Goal: Task Accomplishment & Management: Manage account settings

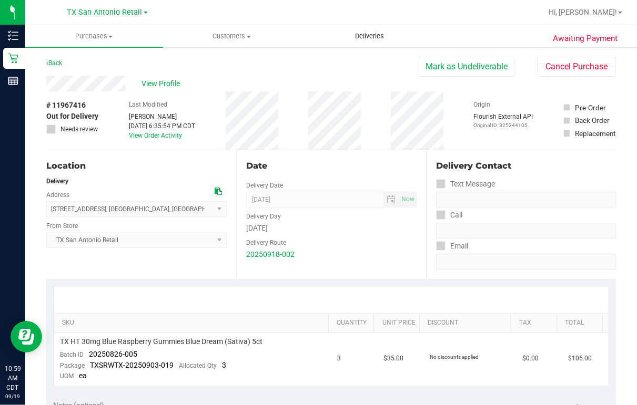
click at [366, 34] on span "Deliveries" at bounding box center [369, 36] width 57 height 9
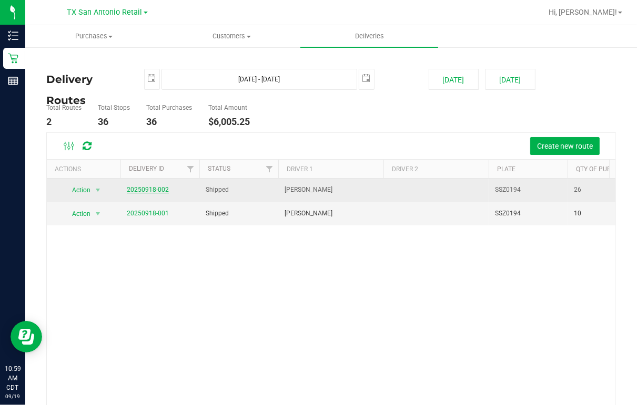
click at [145, 189] on link "20250918-002" at bounding box center [148, 189] width 42 height 7
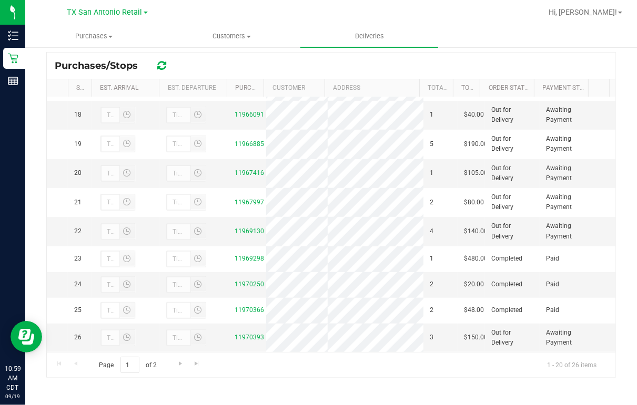
scroll to position [638, 0]
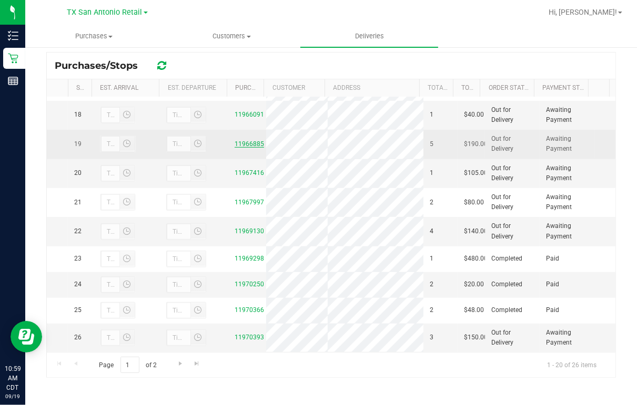
click at [239, 140] on link "11966885" at bounding box center [248, 143] width 29 height 7
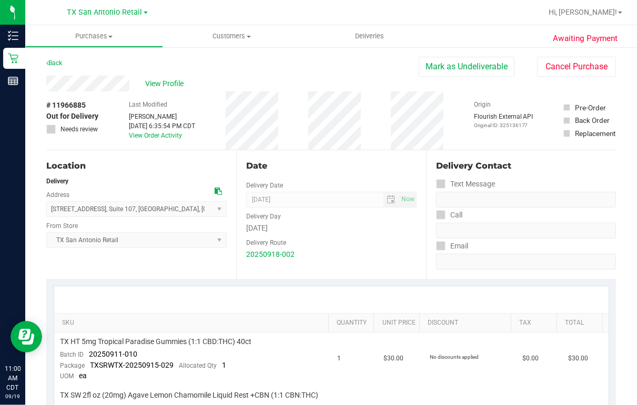
click at [130, 86] on div "View Profile" at bounding box center [232, 84] width 372 height 16
click at [226, 61] on div "Back [PERSON_NAME] as Undeliverable Cancel Purchase" at bounding box center [330, 66] width 569 height 19
click at [285, 80] on div "View Profile" at bounding box center [232, 84] width 372 height 16
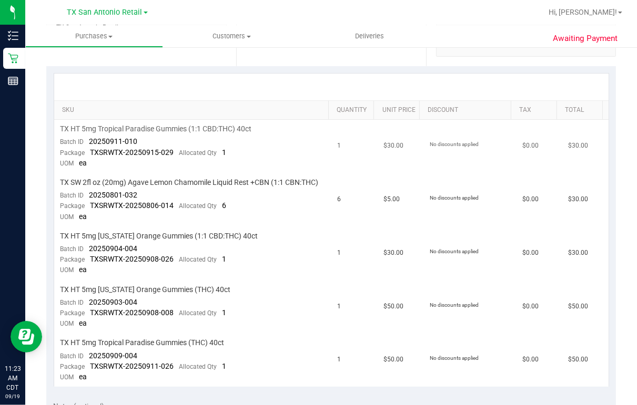
scroll to position [252, 0]
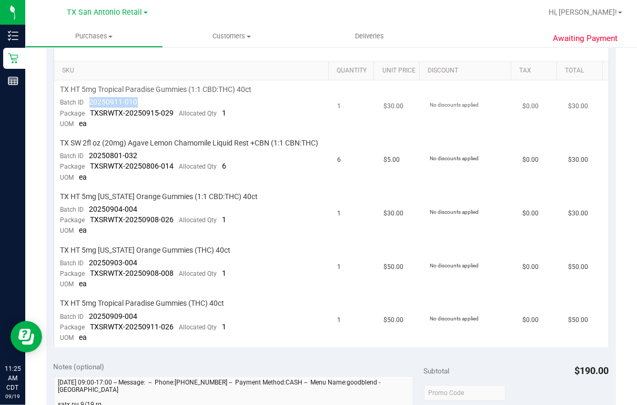
drag, startPoint x: 87, startPoint y: 100, endPoint x: 135, endPoint y: 101, distance: 47.8
click at [135, 101] on div "Batch ID 20250911-010" at bounding box center [98, 102] width 77 height 11
copy span "20250911-010"
drag, startPoint x: 89, startPoint y: 165, endPoint x: 137, endPoint y: 166, distance: 47.9
click at [137, 166] on td "TX SW 2fl oz (20mg) Agave Lemon Chamomile Liquid Rest +CBN (1:1 CBN:THC) Batch …" at bounding box center [192, 161] width 277 height 54
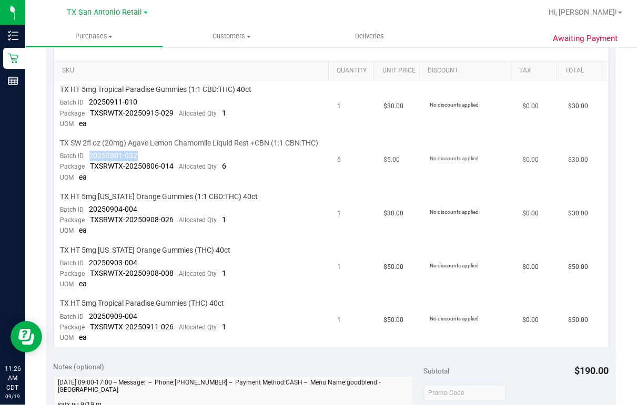
drag, startPoint x: 137, startPoint y: 166, endPoint x: 130, endPoint y: 164, distance: 6.5
copy span "20250801-032"
drag, startPoint x: 88, startPoint y: 218, endPoint x: 136, endPoint y: 220, distance: 47.9
click at [136, 215] on div "Batch ID 20250904-004" at bounding box center [98, 210] width 77 height 11
copy span "20250904-004"
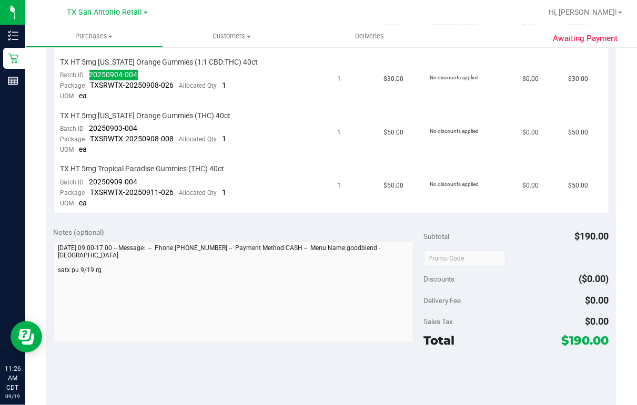
scroll to position [421, 0]
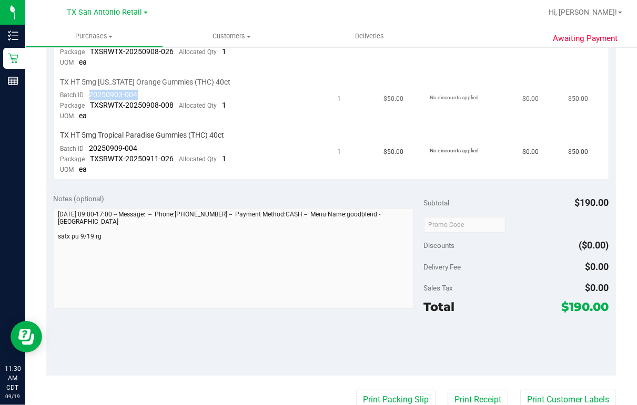
drag, startPoint x: 88, startPoint y: 100, endPoint x: 139, endPoint y: 99, distance: 51.0
click at [139, 99] on td "TX HT 5mg [US_STATE] Orange Gummies (THC) 40ct Batch ID 20250903-004 Package TX…" at bounding box center [192, 100] width 277 height 54
drag, startPoint x: 139, startPoint y: 99, endPoint x: 127, endPoint y: 101, distance: 11.8
copy span "20250903-004"
drag, startPoint x: 88, startPoint y: 156, endPoint x: 136, endPoint y: 157, distance: 47.9
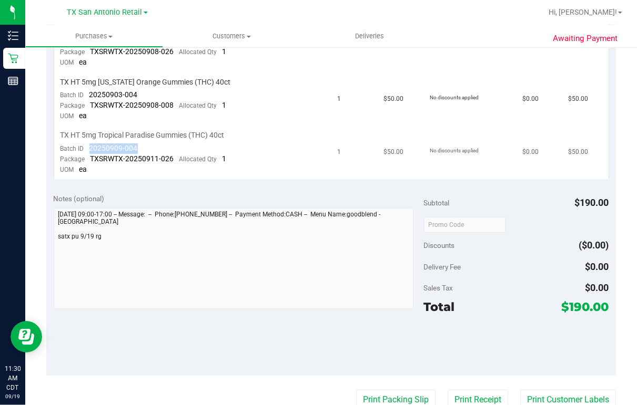
click at [136, 154] on div "Batch ID 20250909-004" at bounding box center [98, 149] width 77 height 11
drag, startPoint x: 136, startPoint y: 157, endPoint x: 129, endPoint y: 157, distance: 6.9
copy span "20250909-004"
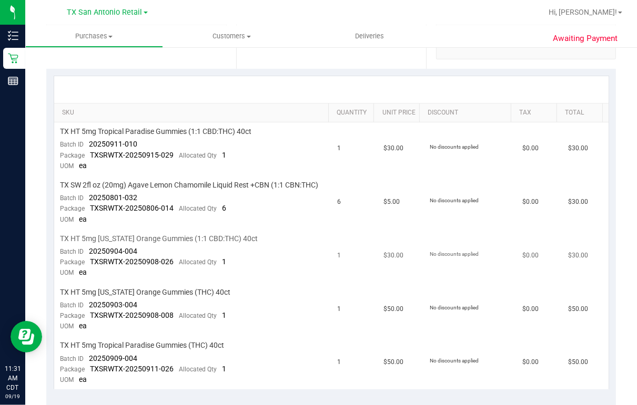
scroll to position [0, 0]
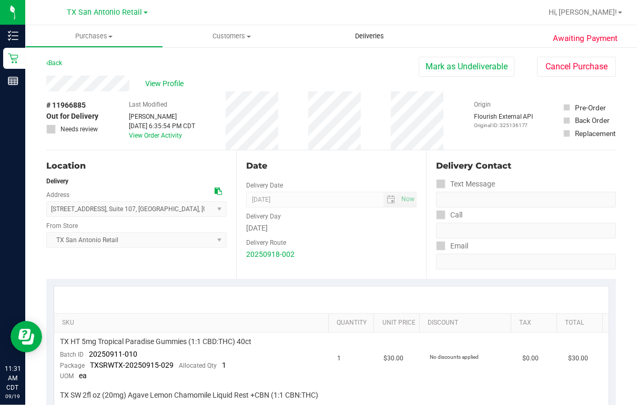
click at [367, 38] on span "Deliveries" at bounding box center [369, 36] width 57 height 9
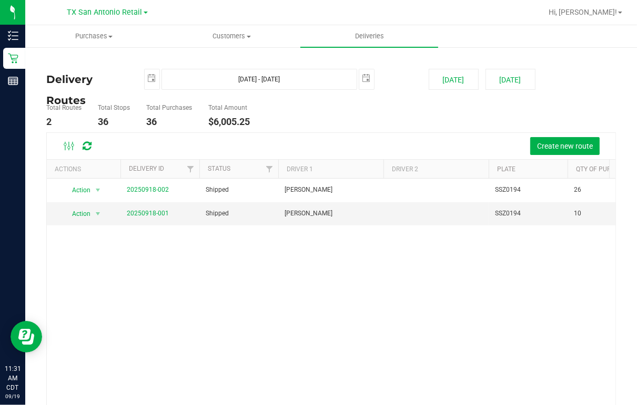
click at [438, 115] on div "Total Routes 2 Total Stops 36 Total Purchases 36 Total Amount $6,005.25" at bounding box center [330, 115] width 585 height 33
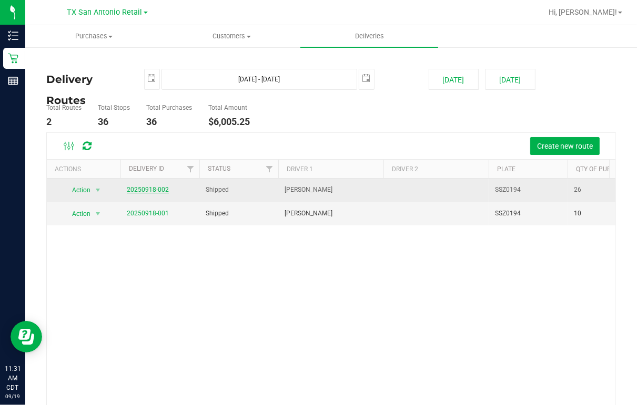
click at [153, 189] on link "20250918-002" at bounding box center [148, 189] width 42 height 7
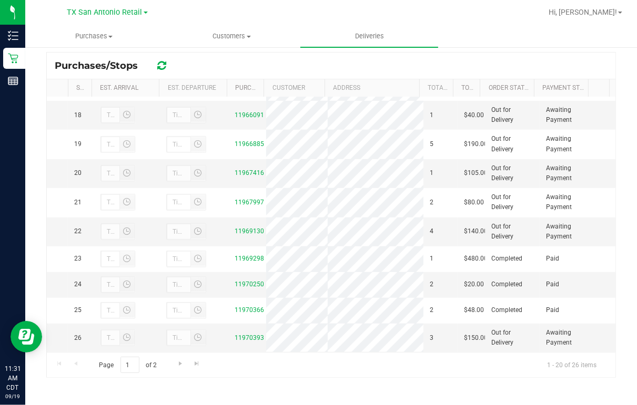
scroll to position [596, 0]
click at [240, 119] on link "11966091" at bounding box center [248, 114] width 29 height 7
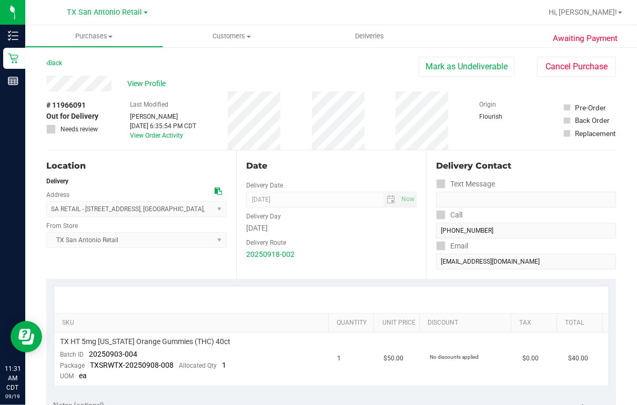
click at [498, 21] on div at bounding box center [364, 12] width 353 height 21
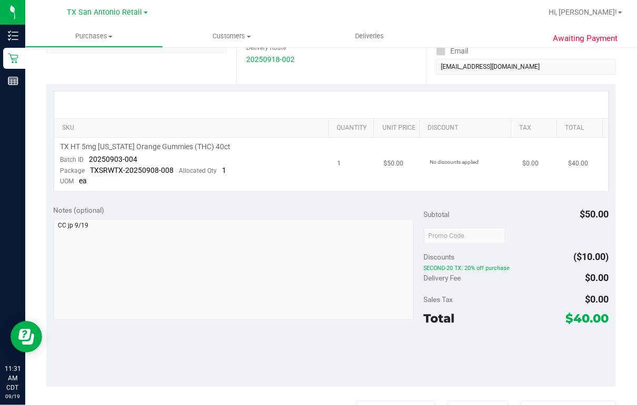
scroll to position [210, 0]
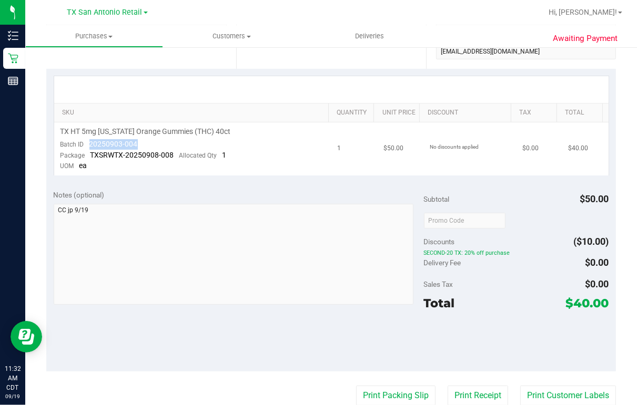
drag, startPoint x: 89, startPoint y: 141, endPoint x: 137, endPoint y: 140, distance: 47.8
click at [137, 140] on td "TX HT 5mg [US_STATE] Orange Gummies (THC) 40ct Batch ID 20250903-004 Package TX…" at bounding box center [192, 149] width 277 height 53
drag, startPoint x: 137, startPoint y: 140, endPoint x: 130, endPoint y: 141, distance: 6.3
copy span "20250903-004"
click at [620, 160] on div "Awaiting Payment Back [PERSON_NAME] as Undeliverable Cancel Purchase View Profi…" at bounding box center [330, 241] width 611 height 810
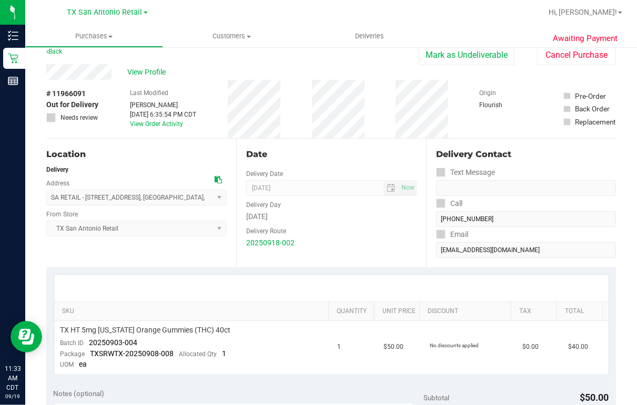
scroll to position [0, 0]
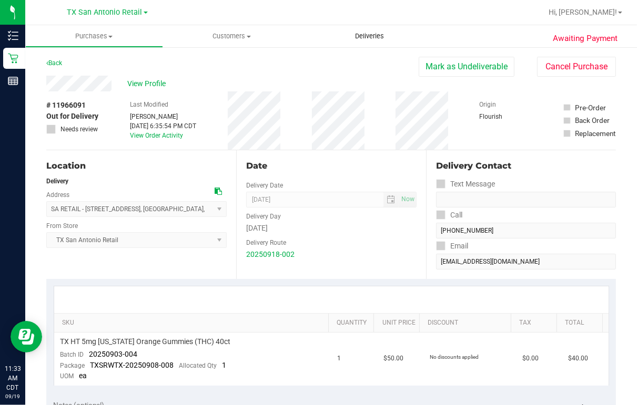
click at [359, 34] on span "Deliveries" at bounding box center [369, 36] width 57 height 9
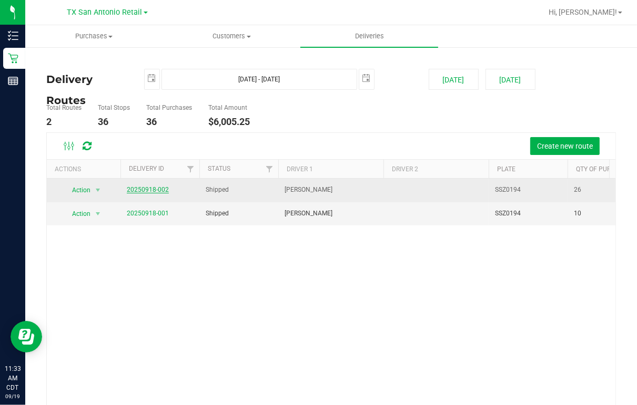
click at [157, 188] on link "20250918-002" at bounding box center [148, 189] width 42 height 7
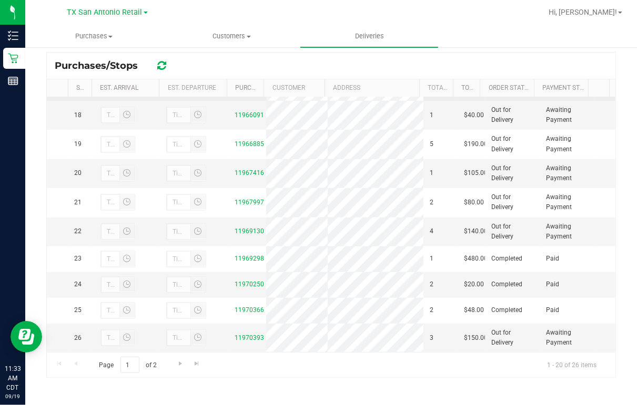
scroll to position [470, 0]
click at [248, 91] on link "11965132" at bounding box center [248, 87] width 29 height 7
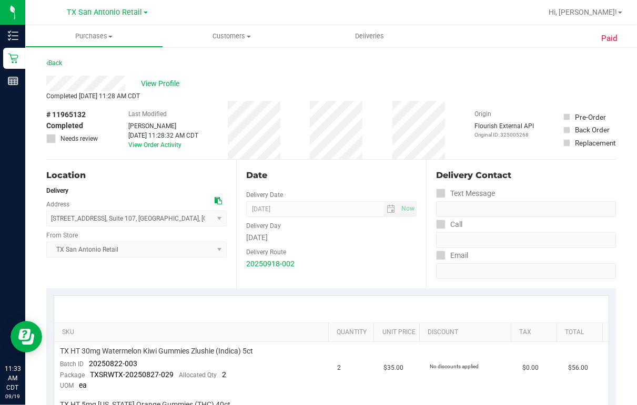
click at [126, 88] on div "View Profile" at bounding box center [330, 84] width 569 height 16
click at [170, 81] on span "View Profile" at bounding box center [162, 83] width 42 height 11
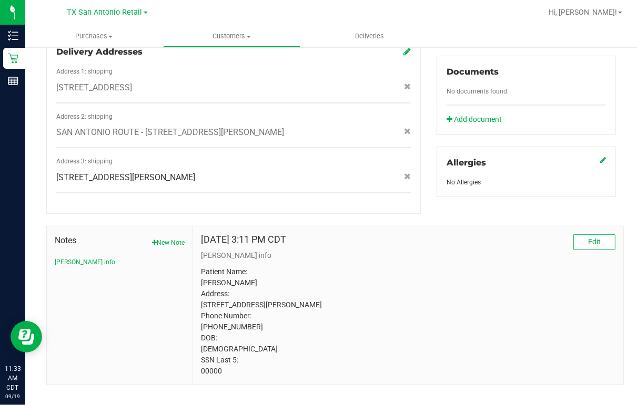
scroll to position [391, 0]
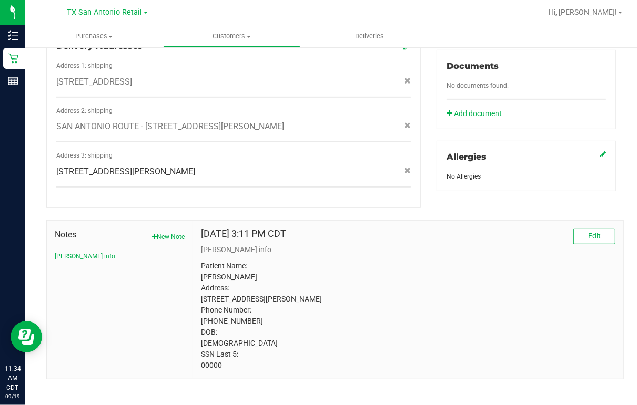
click at [621, 171] on div "Back Profile Purchases Add customer to queue Customer ID: 1409198 Credit Availa…" at bounding box center [330, 34] width 611 height 759
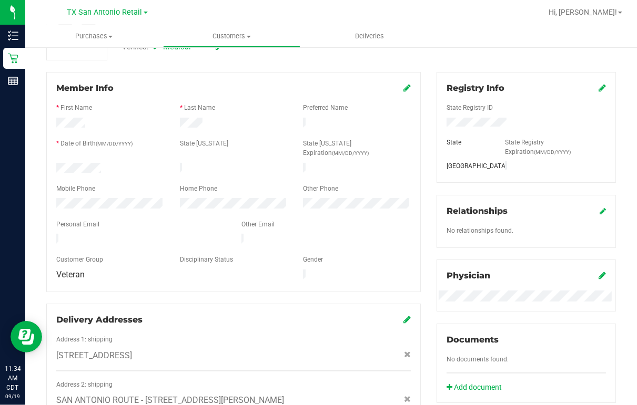
scroll to position [0, 0]
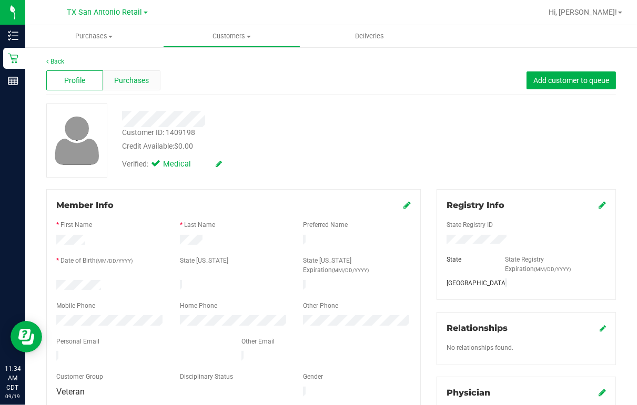
click at [130, 79] on span "Purchases" at bounding box center [131, 80] width 35 height 11
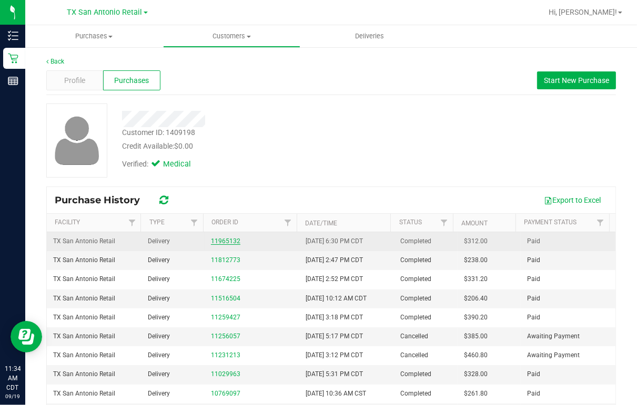
click at [229, 242] on link "11965132" at bounding box center [225, 241] width 29 height 7
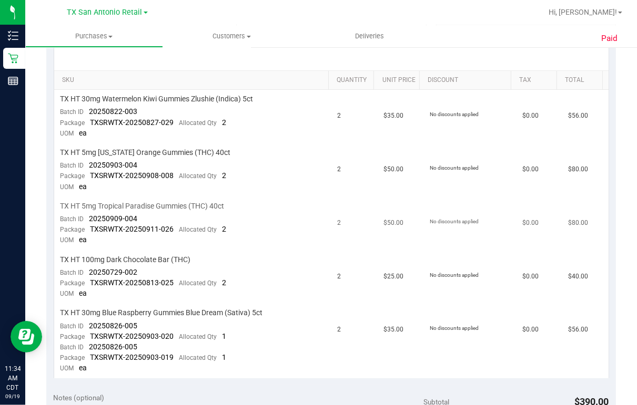
scroll to position [294, 0]
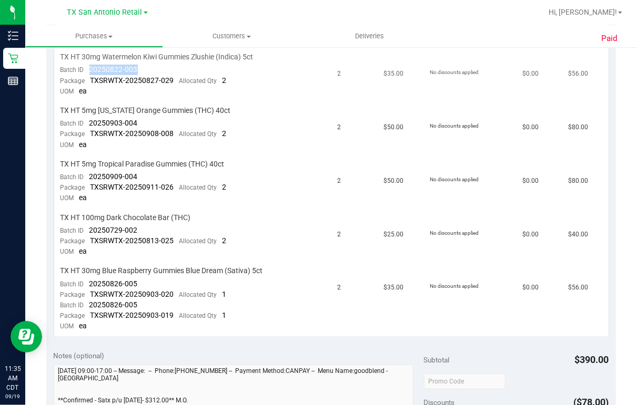
drag, startPoint x: 88, startPoint y: 70, endPoint x: 136, endPoint y: 69, distance: 47.3
click at [136, 69] on div "Batch ID 20250822-003" at bounding box center [98, 70] width 77 height 11
drag, startPoint x: 136, startPoint y: 69, endPoint x: 130, endPoint y: 69, distance: 5.8
copy span "20250822-003"
drag, startPoint x: 90, startPoint y: 121, endPoint x: 136, endPoint y: 123, distance: 45.8
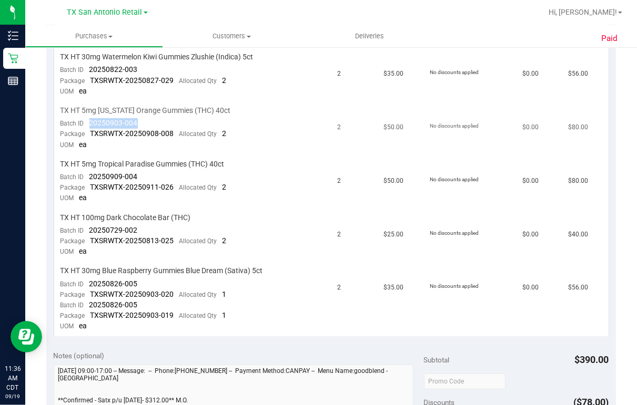
click at [136, 123] on span "20250903-004" at bounding box center [113, 123] width 48 height 8
drag, startPoint x: 136, startPoint y: 123, endPoint x: 128, endPoint y: 120, distance: 8.7
copy span "20250903-004"
drag, startPoint x: 88, startPoint y: 172, endPoint x: 138, endPoint y: 171, distance: 50.0
click at [138, 171] on td "TX HT 5mg Tropical Paradise Gummies (THC) 40ct Batch ID 20250909-004 Package TX…" at bounding box center [192, 182] width 277 height 54
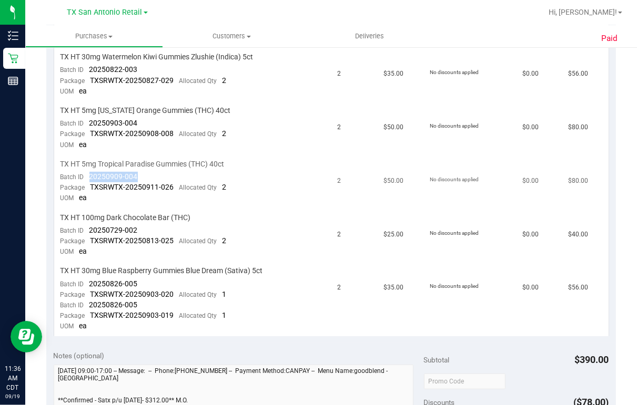
drag, startPoint x: 138, startPoint y: 171, endPoint x: 131, endPoint y: 175, distance: 7.8
copy span "20250909-004"
drag, startPoint x: 88, startPoint y: 227, endPoint x: 137, endPoint y: 229, distance: 48.4
click at [137, 229] on td "TX HT 100mg Dark Chocolate Bar (THC) Batch ID 20250729-002 Package TXSRWTX-2025…" at bounding box center [192, 236] width 277 height 54
drag, startPoint x: 137, startPoint y: 229, endPoint x: 124, endPoint y: 229, distance: 13.1
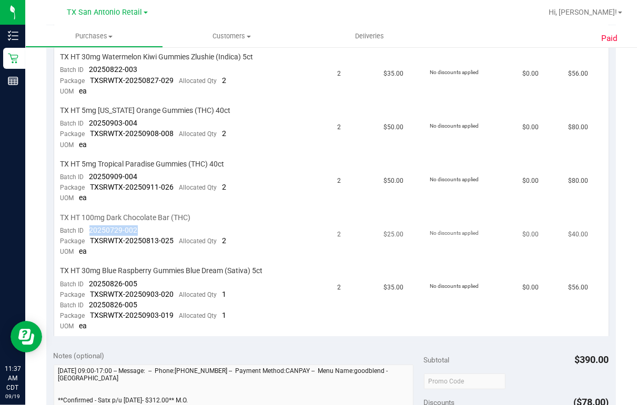
copy span "20250729-002"
drag, startPoint x: 89, startPoint y: 282, endPoint x: 138, endPoint y: 281, distance: 49.4
click at [138, 281] on td "TX HT 30mg Blue Raspberry Gummies Blue Dream (Sativa) 5ct Batch ID 20250826-005…" at bounding box center [192, 299] width 277 height 74
drag, startPoint x: 138, startPoint y: 281, endPoint x: 130, endPoint y: 281, distance: 7.9
drag, startPoint x: 88, startPoint y: 301, endPoint x: 138, endPoint y: 301, distance: 49.9
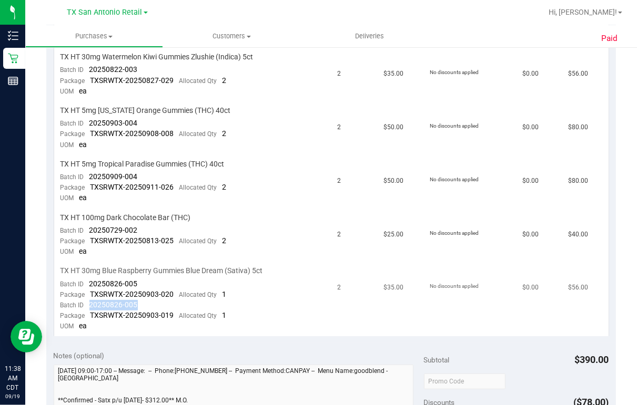
click at [138, 301] on td "TX HT 30mg Blue Raspberry Gummies Blue Dream (Sativa) 5ct Batch ID 20250826-005…" at bounding box center [192, 299] width 277 height 74
drag, startPoint x: 138, startPoint y: 301, endPoint x: 126, endPoint y: 301, distance: 12.6
click at [612, 231] on div "Paid Back View Profile Completed [DATE] 11:28 AM CDT # 11965132 Completed Needs…" at bounding box center [330, 268] width 611 height 1032
click at [619, 119] on div "Paid Back View Profile Completed [DATE] 11:28 AM CDT # 11965132 Completed Needs…" at bounding box center [330, 268] width 611 height 1032
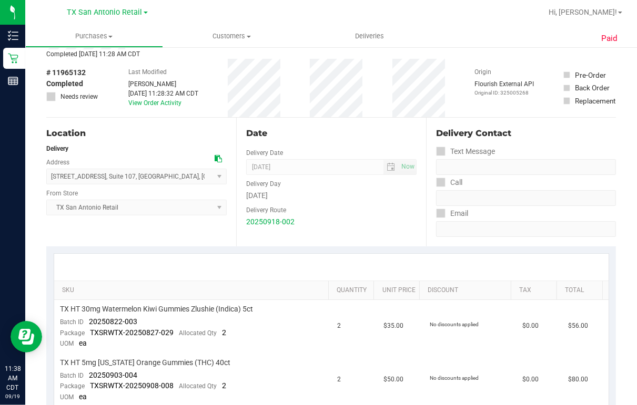
scroll to position [0, 0]
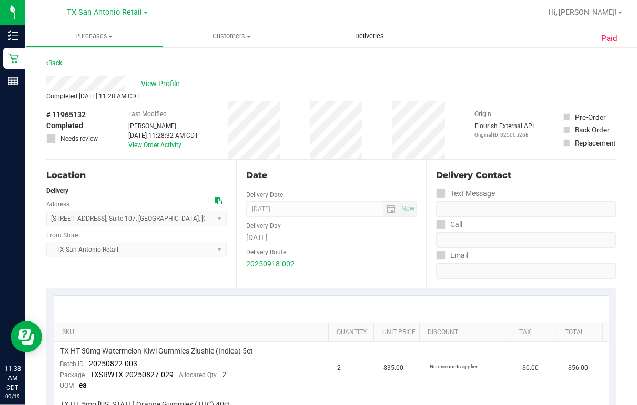
click at [365, 40] on span "Deliveries" at bounding box center [369, 36] width 57 height 9
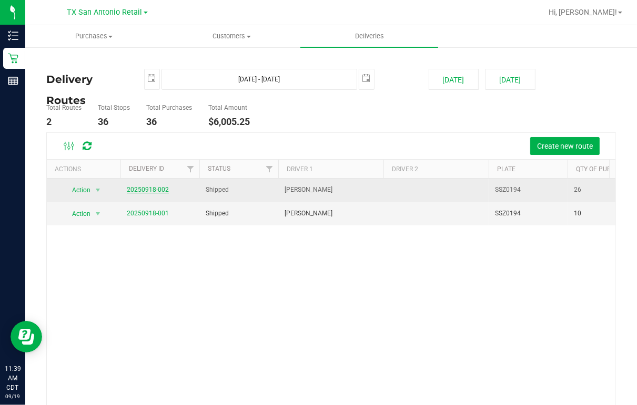
click at [163, 192] on link "20250918-002" at bounding box center [148, 189] width 42 height 7
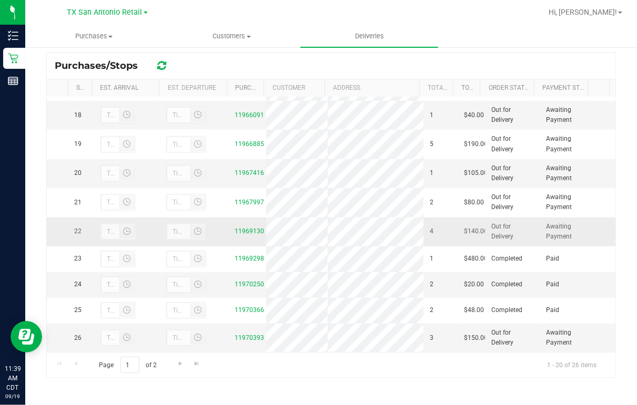
scroll to position [512, 0]
click at [240, 64] on link "11934725" at bounding box center [248, 59] width 29 height 7
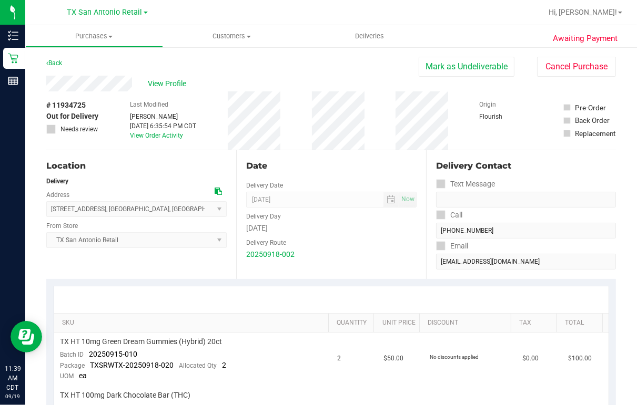
click at [133, 83] on div "View Profile" at bounding box center [232, 84] width 372 height 16
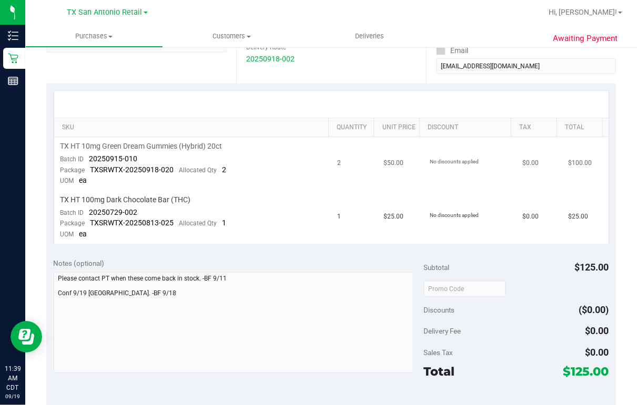
scroll to position [210, 0]
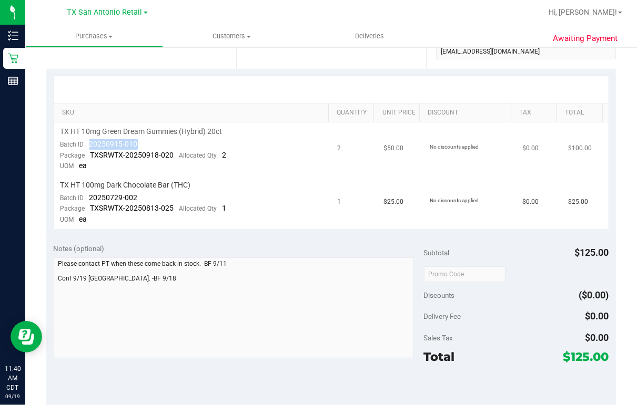
drag, startPoint x: 89, startPoint y: 141, endPoint x: 137, endPoint y: 141, distance: 47.8
click at [137, 141] on td "TX HT 10mg Green Dream Gummies (Hybrid) 20ct Batch ID 20250915-010 Package TXSR…" at bounding box center [192, 150] width 277 height 54
drag, startPoint x: 88, startPoint y: 196, endPoint x: 137, endPoint y: 196, distance: 48.4
click at [137, 196] on td "TX HT 100mg Dark Chocolate Bar (THC) Batch ID 20250729-002 Package TXSRWTX-2025…" at bounding box center [192, 202] width 277 height 53
drag, startPoint x: 137, startPoint y: 196, endPoint x: 131, endPoint y: 196, distance: 5.8
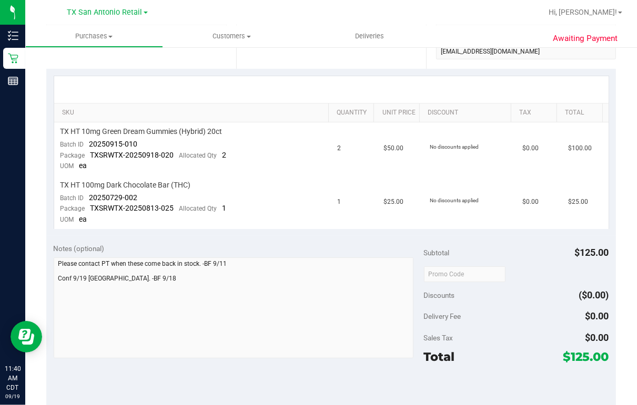
click at [617, 267] on div "Awaiting Payment Back [PERSON_NAME] as Undeliverable Cancel Purchase View Profi…" at bounding box center [330, 256] width 611 height 841
click at [619, 151] on div "Awaiting Payment Back [PERSON_NAME] as Undeliverable Cancel Purchase View Profi…" at bounding box center [330, 256] width 611 height 841
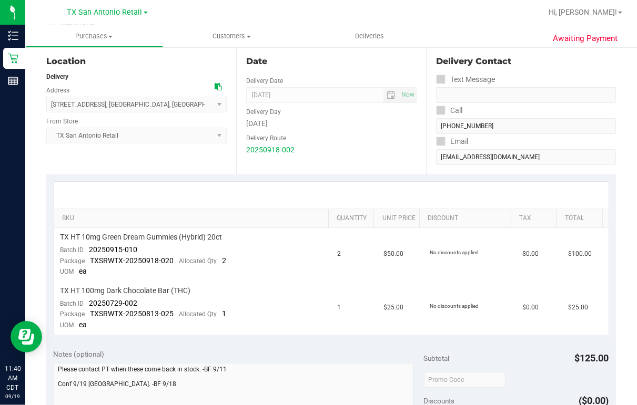
scroll to position [0, 0]
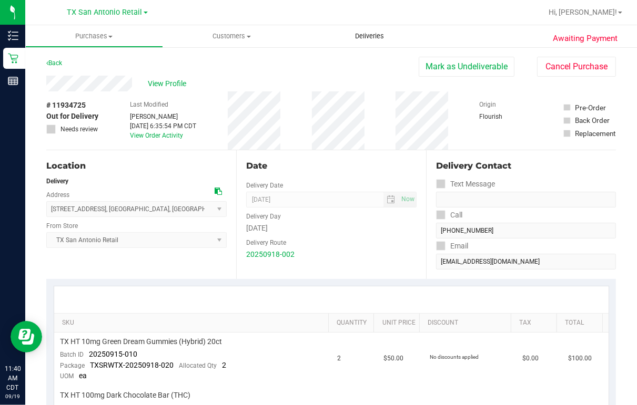
click at [366, 36] on span "Deliveries" at bounding box center [369, 36] width 57 height 9
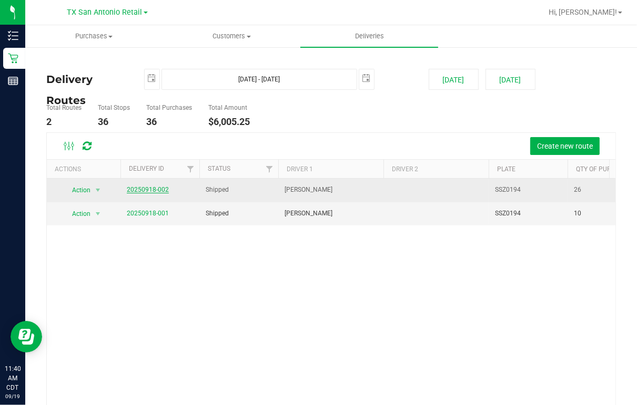
click at [128, 189] on link "20250918-002" at bounding box center [148, 189] width 42 height 7
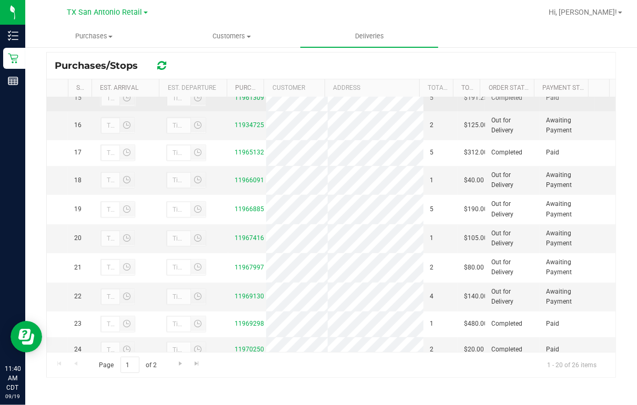
scroll to position [421, 0]
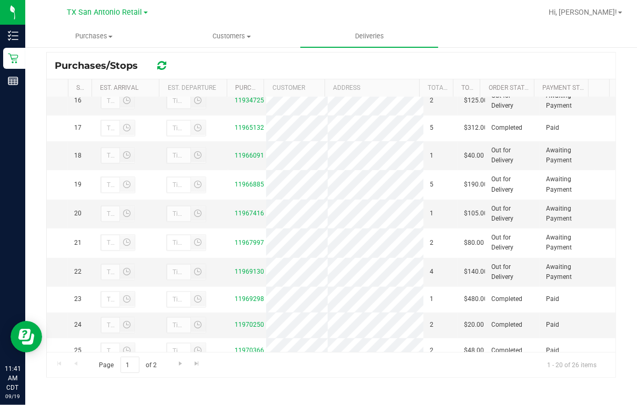
click at [242, 77] on link "11961309" at bounding box center [248, 72] width 29 height 7
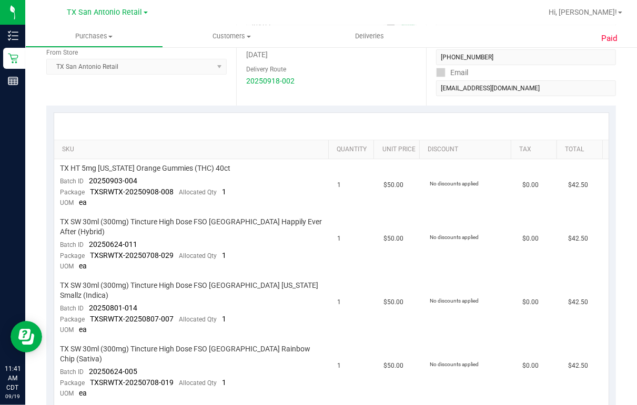
scroll to position [252, 0]
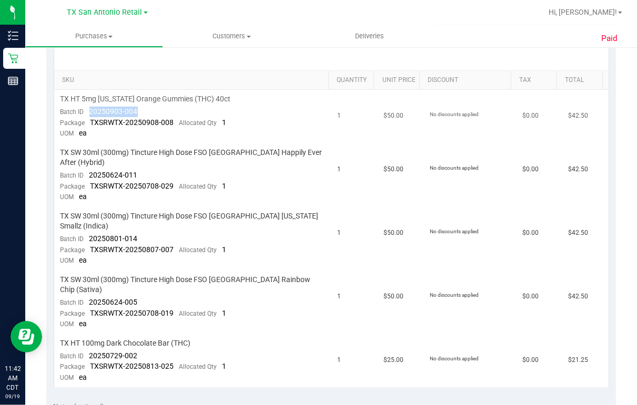
drag, startPoint x: 88, startPoint y: 111, endPoint x: 136, endPoint y: 111, distance: 48.4
click at [136, 111] on div "Batch ID 20250903-004" at bounding box center [98, 112] width 77 height 11
drag, startPoint x: 88, startPoint y: 165, endPoint x: 139, endPoint y: 166, distance: 50.5
click at [139, 166] on td "TX SW 30ml (300mg) Tincture High Dose FSO [GEOGRAPHIC_DATA] Happily Ever After …" at bounding box center [192, 176] width 277 height 64
drag, startPoint x: 139, startPoint y: 166, endPoint x: 131, endPoint y: 163, distance: 8.0
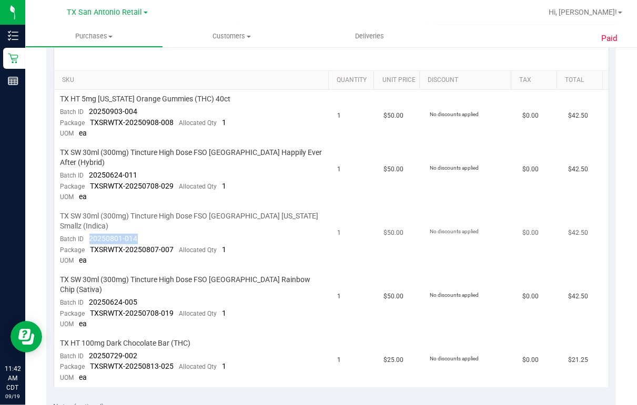
drag, startPoint x: 89, startPoint y: 217, endPoint x: 136, endPoint y: 220, distance: 46.9
click at [136, 234] on span "20250801-014" at bounding box center [113, 238] width 48 height 8
click at [352, 271] on td "1" at bounding box center [354, 303] width 46 height 64
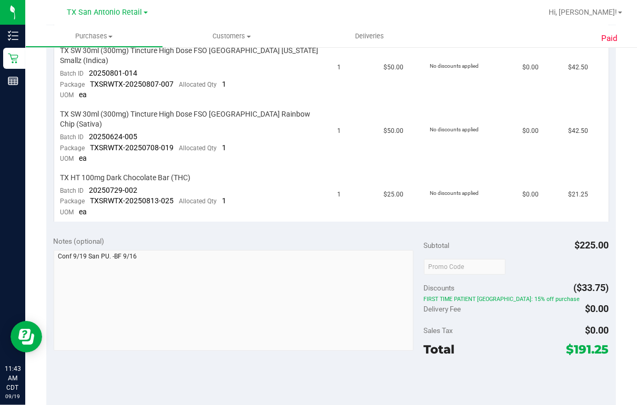
scroll to position [421, 0]
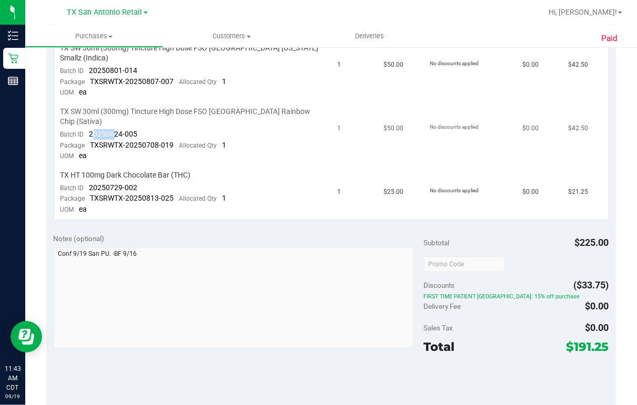
drag, startPoint x: 91, startPoint y: 101, endPoint x: 116, endPoint y: 104, distance: 24.8
click at [116, 130] on span "20250624-005" at bounding box center [113, 134] width 48 height 8
drag, startPoint x: 116, startPoint y: 104, endPoint x: 137, endPoint y: 107, distance: 21.4
click at [137, 107] on td "TX SW 30ml (300mg) Tincture High Dose FSO [GEOGRAPHIC_DATA] Rainbow Chip (Sativ…" at bounding box center [192, 135] width 277 height 64
drag, startPoint x: 88, startPoint y: 155, endPoint x: 140, endPoint y: 154, distance: 52.1
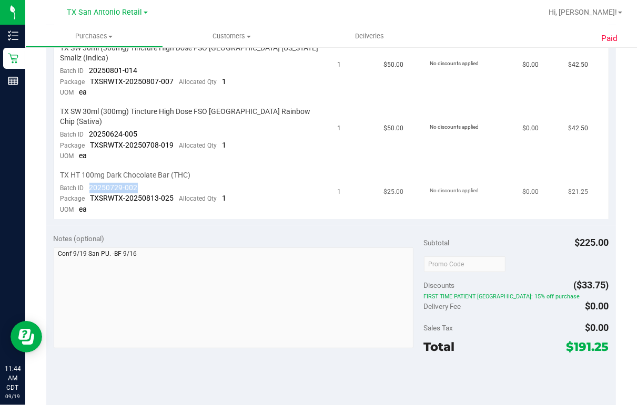
click at [140, 166] on td "TX HT 100mg Dark Chocolate Bar (THC) Batch ID 20250729-002 Package TXSRWTX-2025…" at bounding box center [192, 192] width 277 height 53
drag, startPoint x: 140, startPoint y: 154, endPoint x: 128, endPoint y: 155, distance: 12.7
click at [622, 168] on div "Paid Back View Profile Completed [DATE] 10:46 AM CDT # 11961309 Completed Needs…" at bounding box center [330, 146] width 611 height 1041
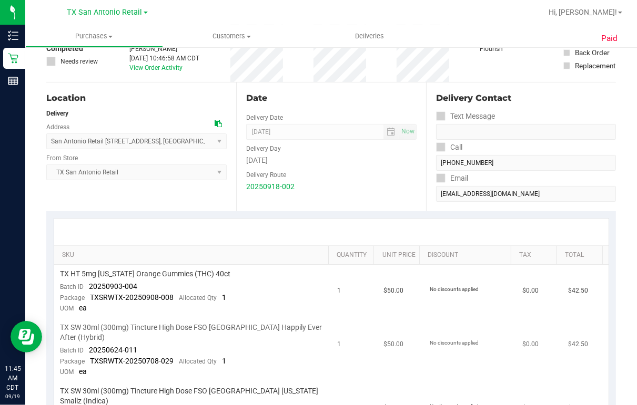
scroll to position [0, 0]
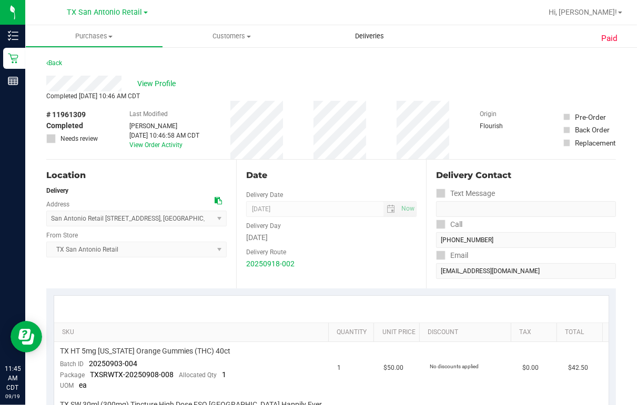
click at [370, 39] on span "Deliveries" at bounding box center [369, 36] width 57 height 9
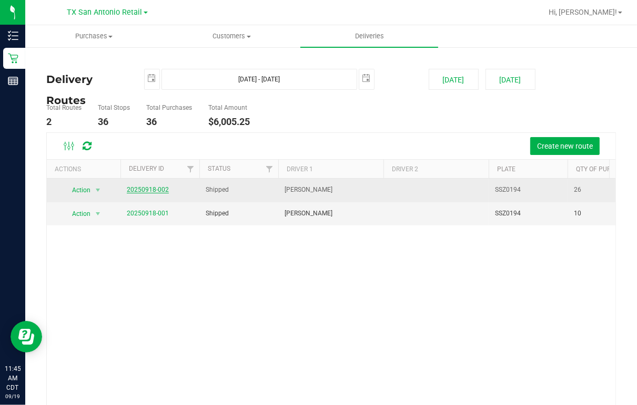
click at [140, 192] on link "20250918-002" at bounding box center [148, 189] width 42 height 7
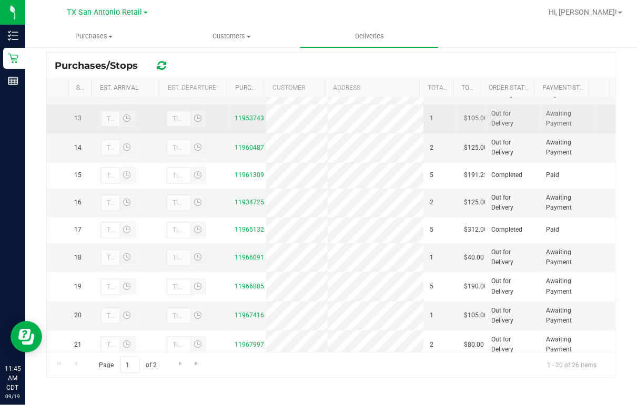
scroll to position [294, 0]
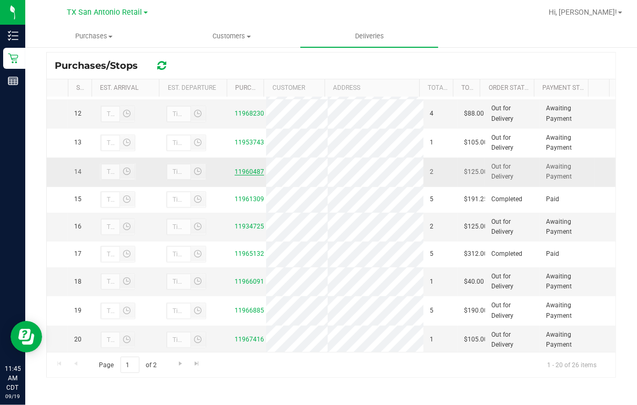
click at [242, 176] on link "11960487" at bounding box center [248, 171] width 29 height 7
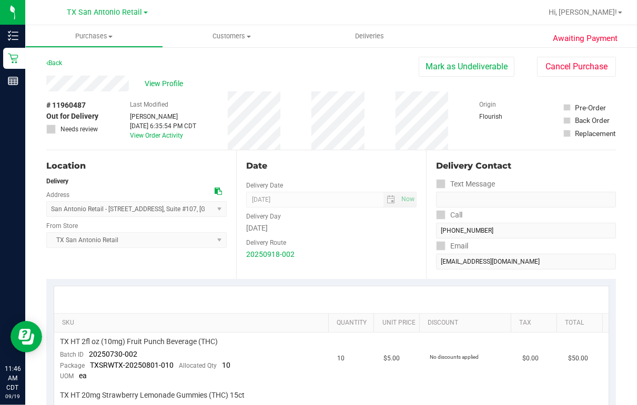
click at [329, 69] on div "Back [PERSON_NAME] as Undeliverable Cancel Purchase" at bounding box center [330, 66] width 569 height 19
click at [317, 60] on div "Back [PERSON_NAME] as Undeliverable Cancel Purchase" at bounding box center [330, 66] width 569 height 19
click at [371, 38] on span "Deliveries" at bounding box center [369, 36] width 57 height 9
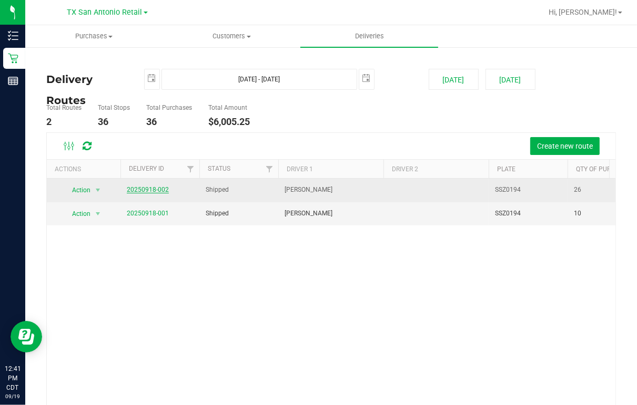
click at [149, 190] on link "20250918-002" at bounding box center [148, 189] width 42 height 7
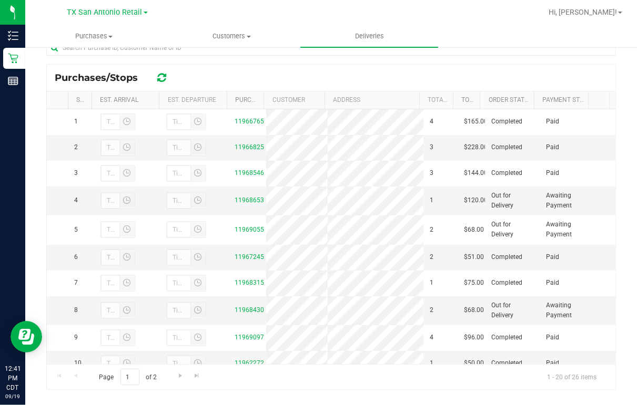
scroll to position [193, 0]
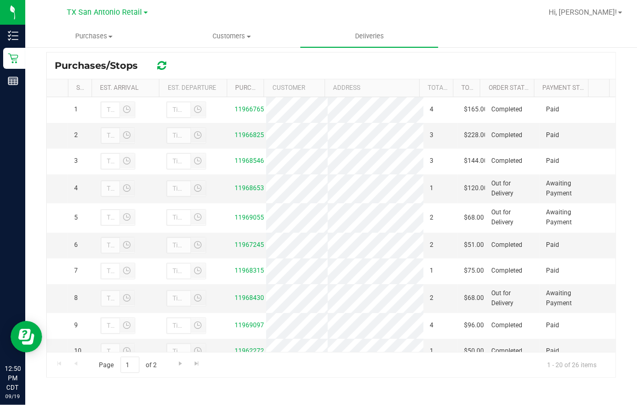
click at [459, 15] on div at bounding box center [364, 12] width 353 height 21
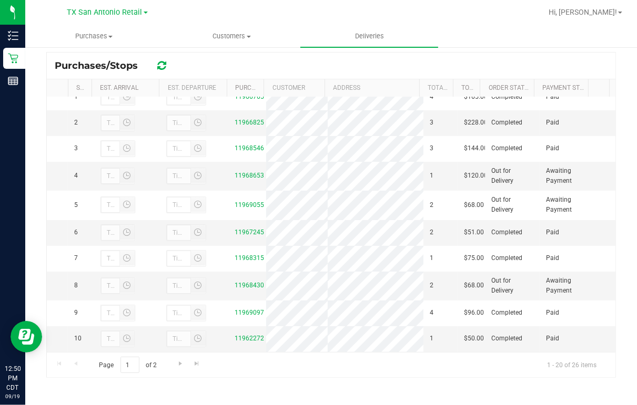
scroll to position [0, 0]
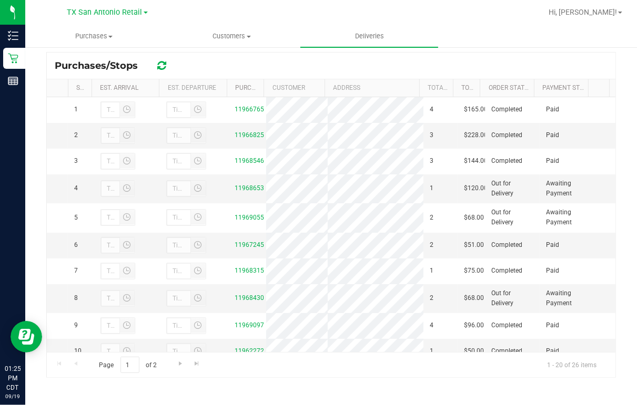
click at [387, 17] on div at bounding box center [364, 12] width 353 height 21
click at [188, 10] on div at bounding box center [364, 12] width 353 height 21
click at [229, 37] on span "Customers" at bounding box center [232, 36] width 137 height 9
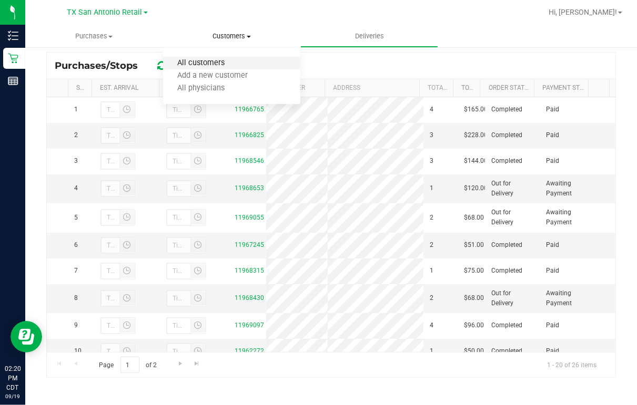
click at [205, 64] on span "All customers" at bounding box center [201, 63] width 76 height 9
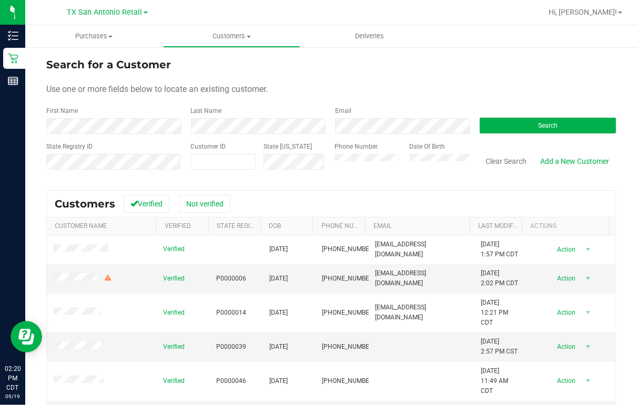
click at [306, 98] on form "Search for a Customer Use one or more fields below to locate an existing custom…" at bounding box center [330, 118] width 569 height 123
click at [514, 126] on button "Search" at bounding box center [547, 126] width 137 height 16
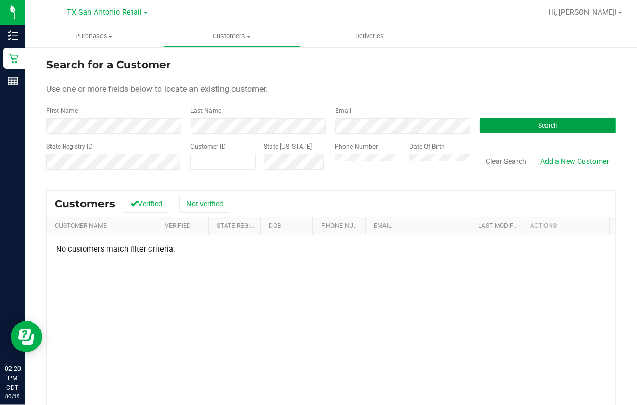
click at [499, 124] on button "Search" at bounding box center [547, 126] width 137 height 16
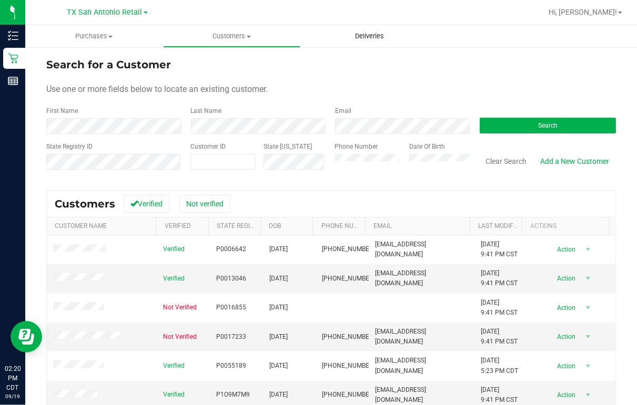
click at [379, 34] on span "Deliveries" at bounding box center [369, 36] width 57 height 9
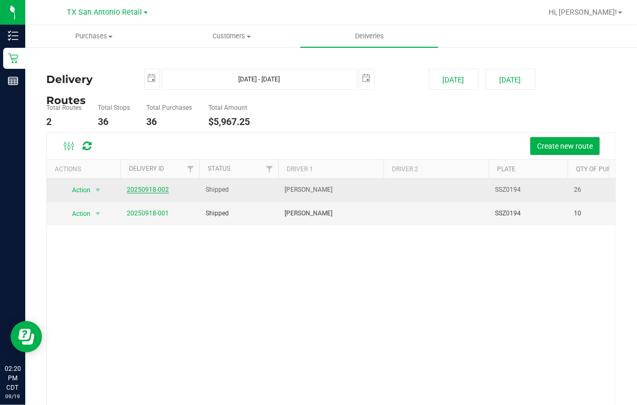
click at [145, 189] on link "20250918-002" at bounding box center [148, 189] width 42 height 7
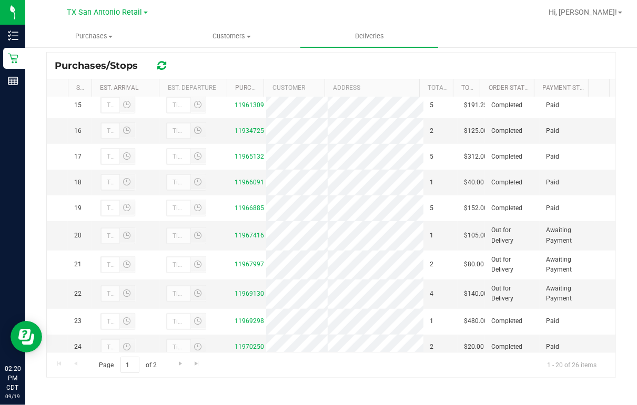
scroll to position [421, 0]
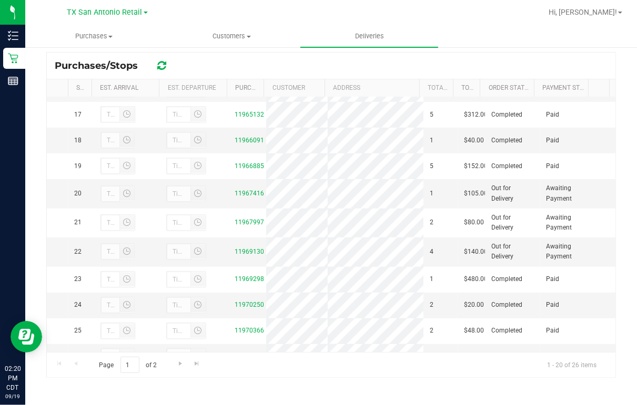
click at [244, 39] on link "11960487" at bounding box center [248, 35] width 29 height 7
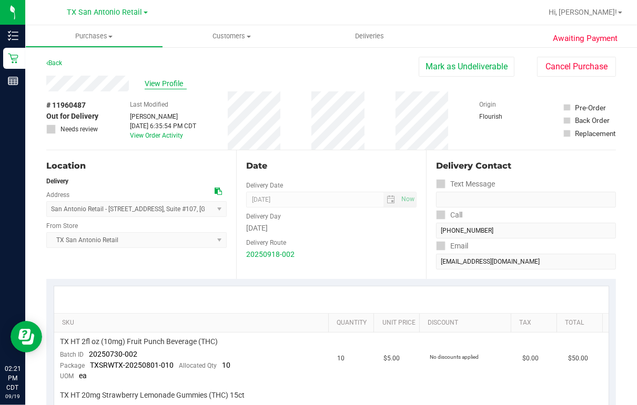
click at [168, 84] on span "View Profile" at bounding box center [166, 83] width 42 height 11
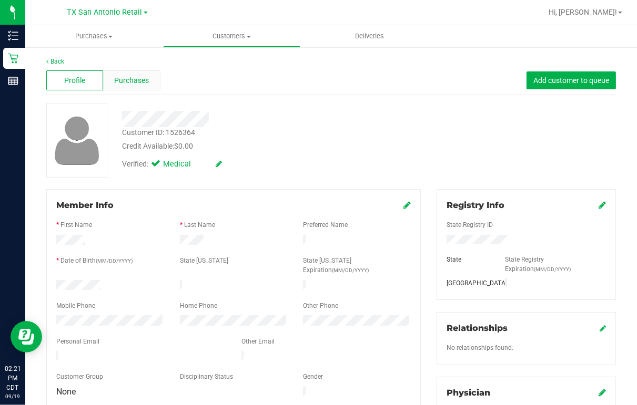
click at [124, 81] on span "Purchases" at bounding box center [131, 80] width 35 height 11
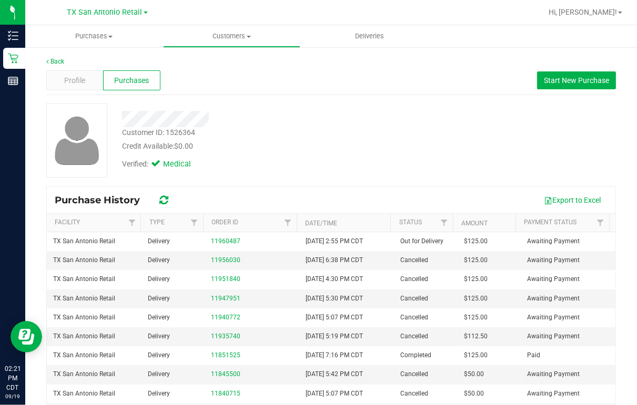
click at [277, 121] on div at bounding box center [260, 119] width 293 height 16
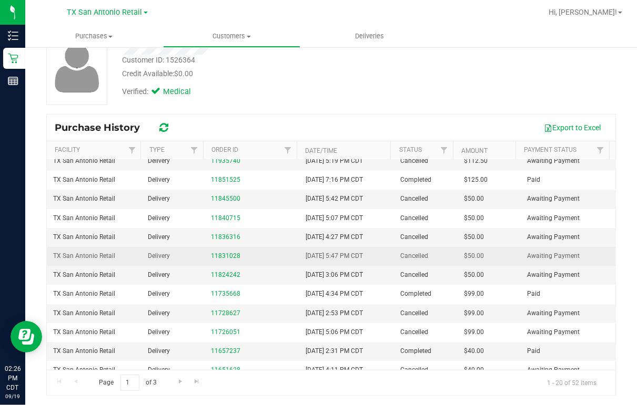
scroll to position [168, 0]
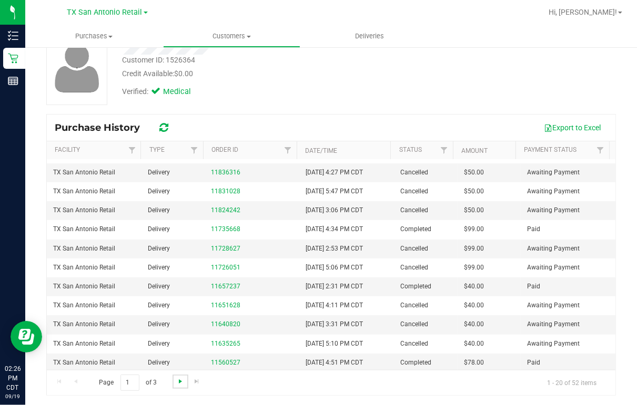
click at [179, 382] on span "Go to the next page" at bounding box center [180, 381] width 8 height 8
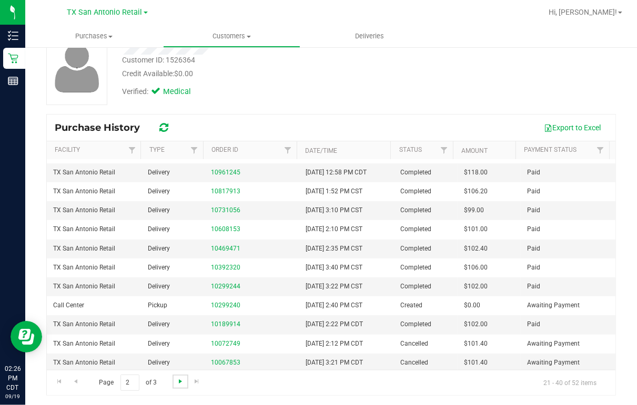
scroll to position [0, 0]
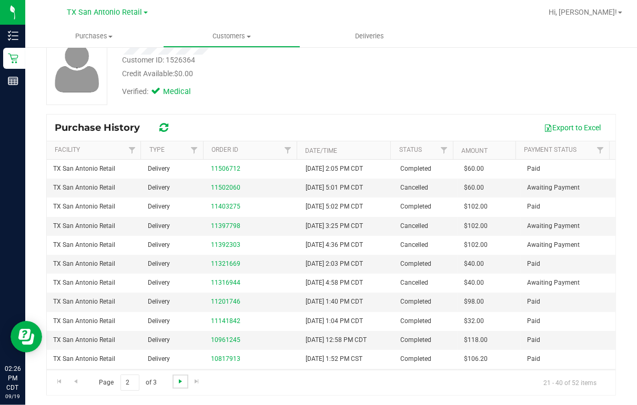
click at [179, 383] on span "Go to the next page" at bounding box center [180, 381] width 8 height 8
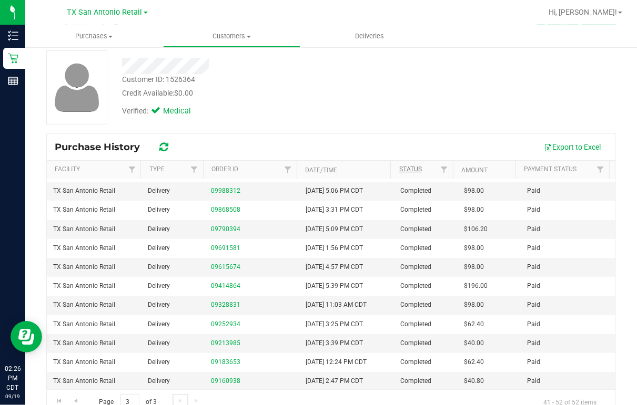
scroll to position [73, 0]
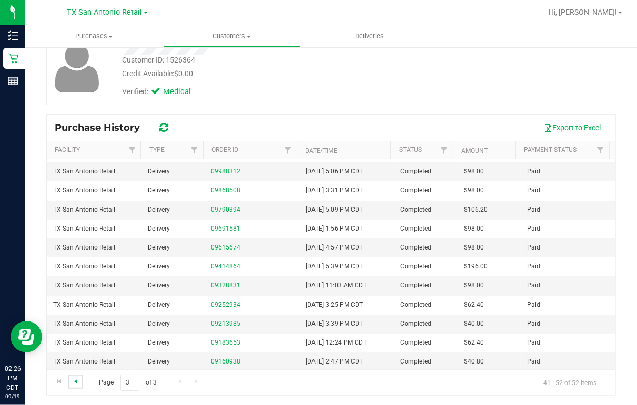
click at [76, 382] on span "Go to the previous page" at bounding box center [76, 381] width 8 height 8
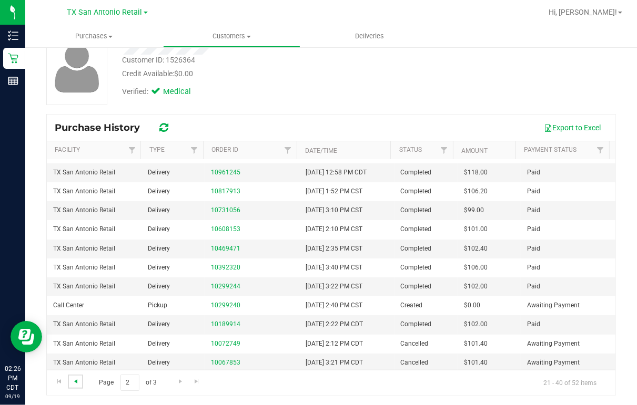
click at [76, 383] on span "Go to the previous page" at bounding box center [76, 381] width 8 height 8
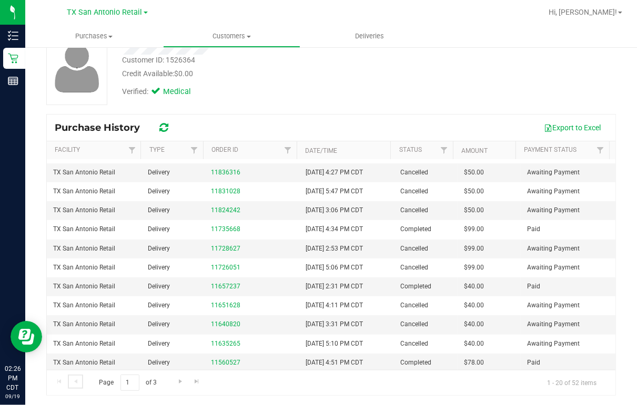
scroll to position [0, 0]
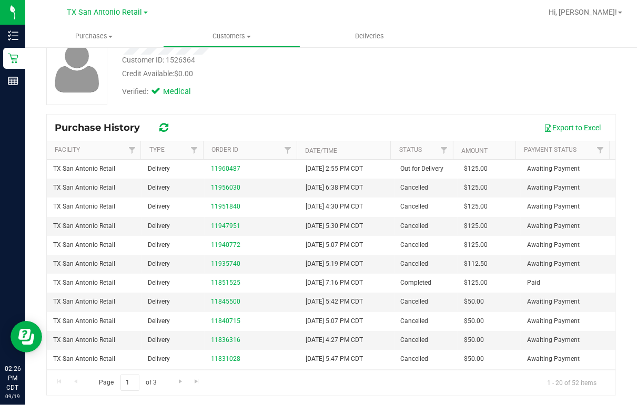
click at [383, 110] on div "Customer ID: 1526364 Credit Available: $0.00 Verified: Medical" at bounding box center [330, 72] width 569 height 83
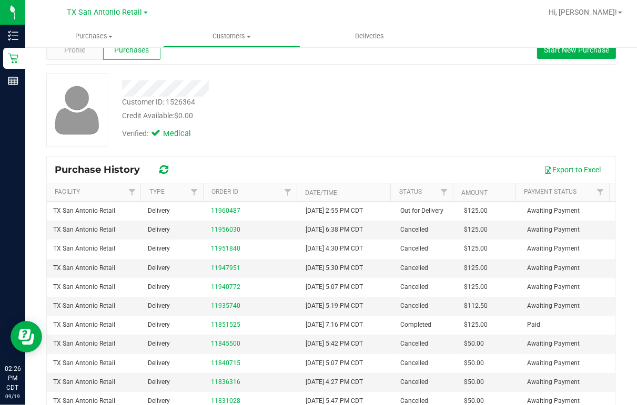
scroll to position [73, 0]
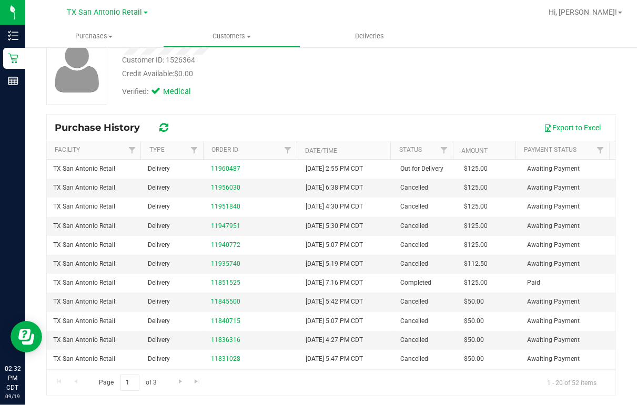
click at [433, 86] on div "Customer ID: 1526364 Credit Available: $0.00 Verified: Medical" at bounding box center [330, 68] width 585 height 74
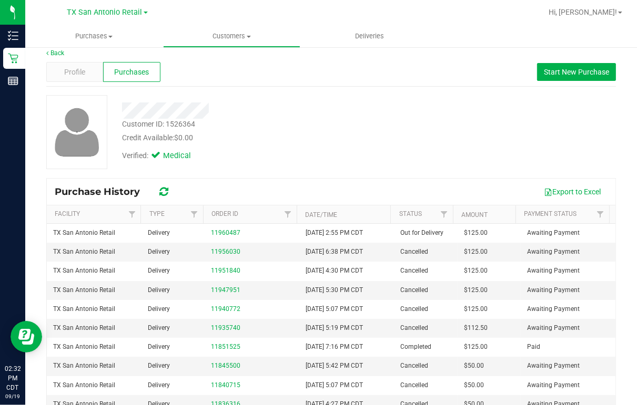
scroll to position [0, 0]
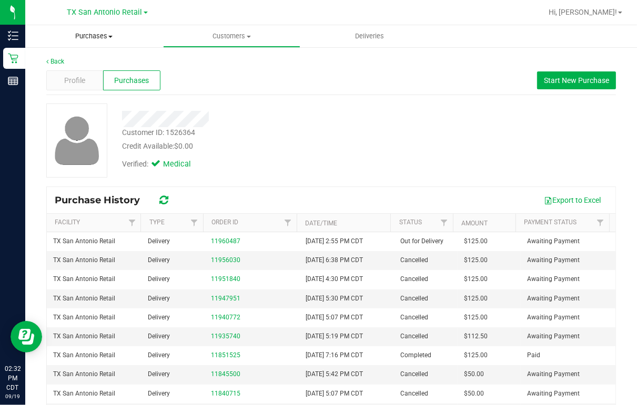
click at [82, 37] on span "Purchases" at bounding box center [94, 36] width 137 height 9
click at [86, 63] on span "Summary of purchases" at bounding box center [79, 63] width 108 height 9
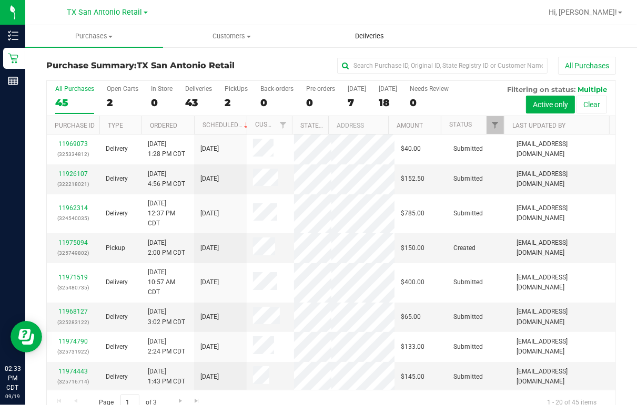
click at [358, 33] on span "Deliveries" at bounding box center [369, 36] width 57 height 9
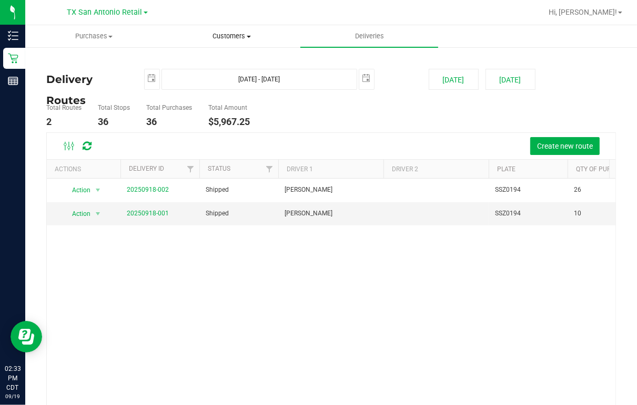
click at [217, 36] on span "Customers" at bounding box center [232, 36] width 137 height 9
click at [101, 38] on span "Purchases" at bounding box center [94, 36] width 137 height 9
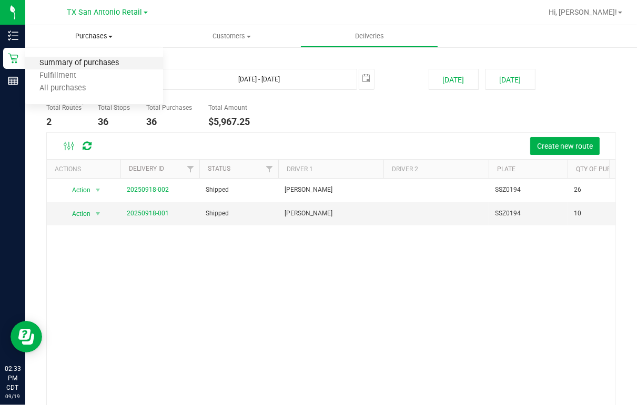
click at [100, 64] on span "Summary of purchases" at bounding box center [79, 63] width 108 height 9
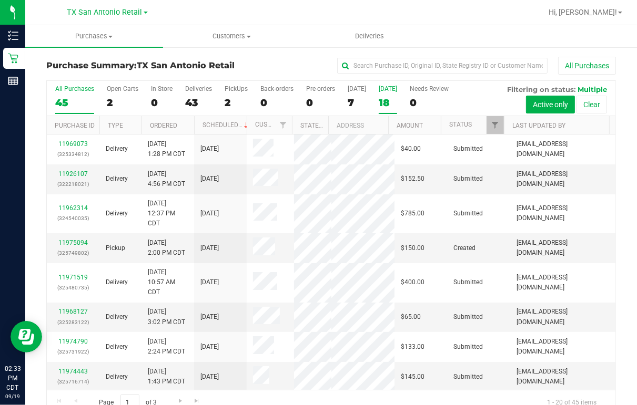
click at [387, 90] on div "[DATE]" at bounding box center [388, 88] width 18 height 7
click at [0, 0] on input "[DATE] 18" at bounding box center [0, 0] width 0 height 0
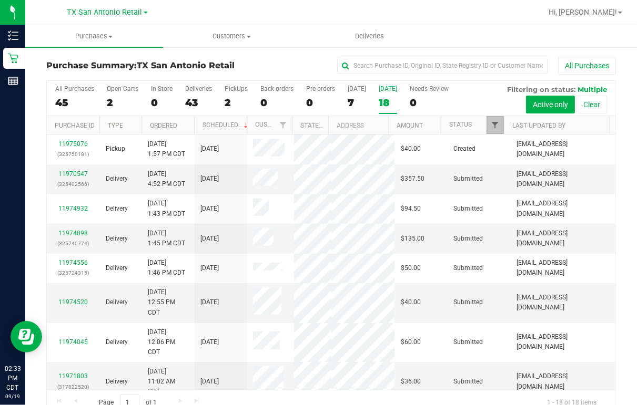
click at [491, 123] on span "Filter" at bounding box center [495, 125] width 8 height 8
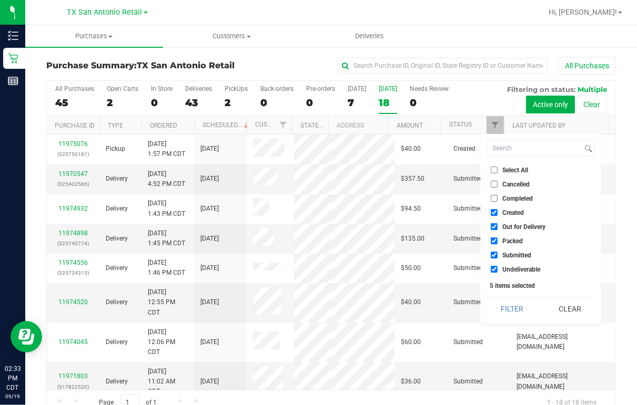
click at [493, 212] on input "Created" at bounding box center [494, 212] width 7 height 7
checkbox input "false"
click at [494, 228] on input "Out for Delivery" at bounding box center [494, 226] width 7 height 7
checkbox input "false"
click at [494, 238] on input "Packed" at bounding box center [494, 241] width 7 height 7
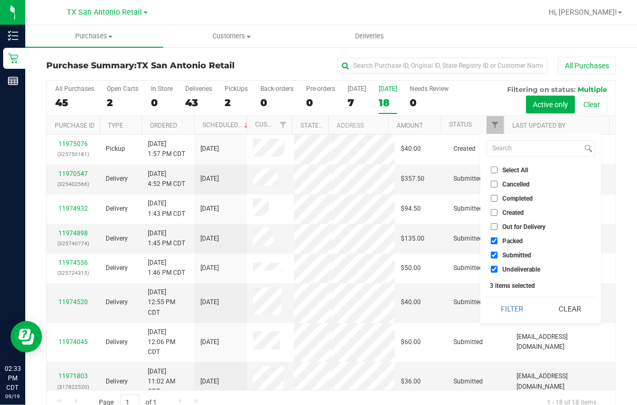
checkbox input "false"
click at [494, 252] on input "Submitted" at bounding box center [494, 255] width 7 height 7
checkbox input "false"
click at [492, 211] on input "Created" at bounding box center [494, 212] width 7 height 7
checkbox input "true"
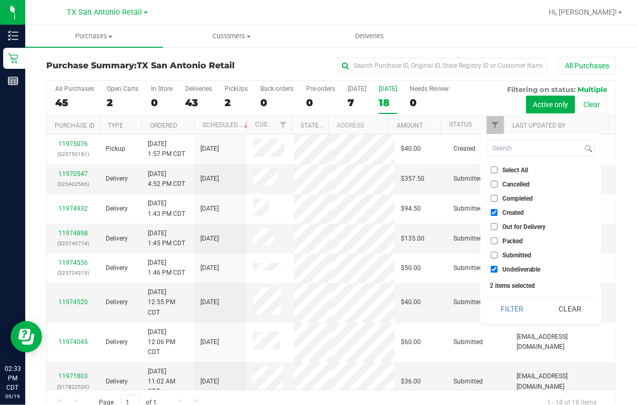
click at [494, 267] on input "Undeliverable" at bounding box center [494, 269] width 7 height 7
checkbox input "false"
click at [519, 309] on button "Filter" at bounding box center [511, 309] width 50 height 23
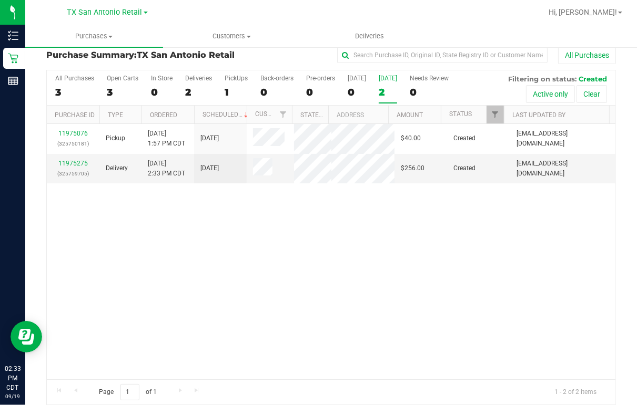
scroll to position [21, 0]
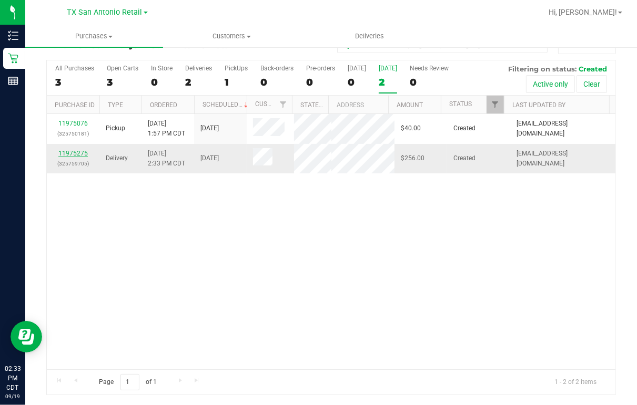
click at [72, 157] on link "11975275" at bounding box center [72, 153] width 29 height 7
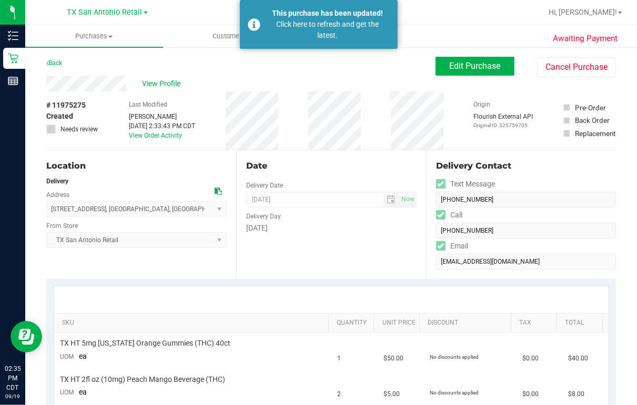
click at [130, 80] on div "View Profile" at bounding box center [240, 84] width 389 height 16
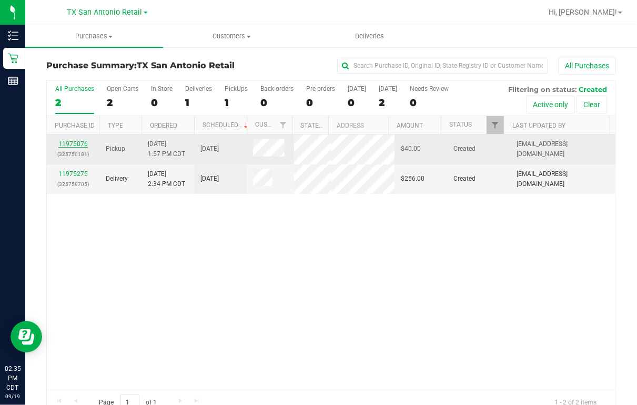
click at [75, 142] on link "11975076" at bounding box center [72, 143] width 29 height 7
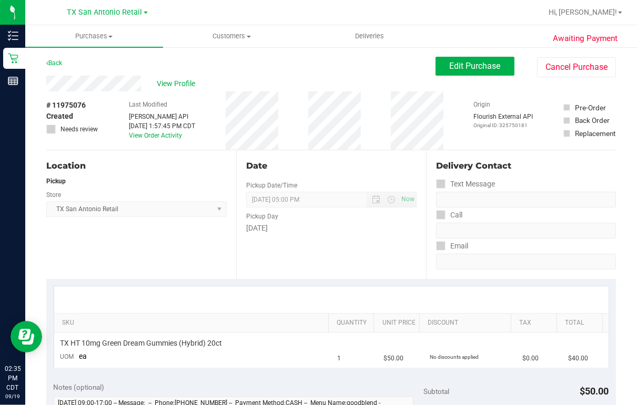
click at [48, 81] on div "View Profile" at bounding box center [240, 84] width 389 height 16
drag, startPoint x: 141, startPoint y: 85, endPoint x: 40, endPoint y: 93, distance: 101.3
drag, startPoint x: 40, startPoint y: 93, endPoint x: 140, endPoint y: 70, distance: 103.1
click at [140, 70] on div "Back Edit Purchase Cancel Purchase" at bounding box center [330, 66] width 569 height 19
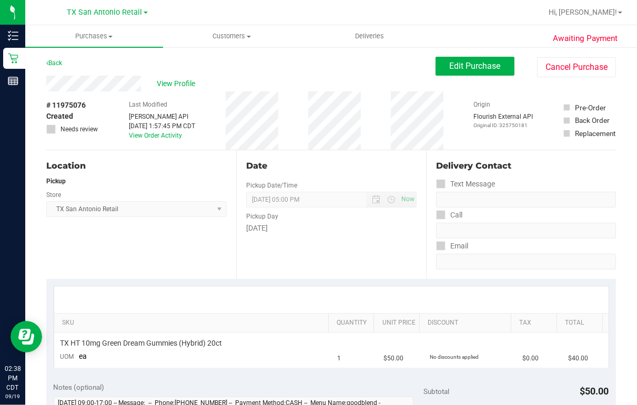
click at [248, 79] on div "View Profile" at bounding box center [240, 84] width 389 height 16
drag, startPoint x: 143, startPoint y: 82, endPoint x: 44, endPoint y: 91, distance: 99.8
click at [244, 64] on div "Back Edit Purchase Cancel Purchase" at bounding box center [330, 66] width 569 height 19
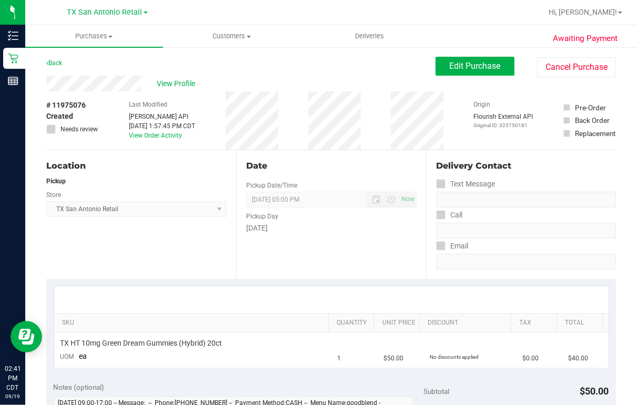
click at [147, 80] on div "View Profile" at bounding box center [240, 84] width 389 height 16
click at [78, 79] on div "View Profile" at bounding box center [240, 84] width 389 height 16
click at [345, 82] on div "View Profile" at bounding box center [240, 84] width 389 height 16
click at [462, 65] on span "Edit Purchase" at bounding box center [475, 66] width 51 height 10
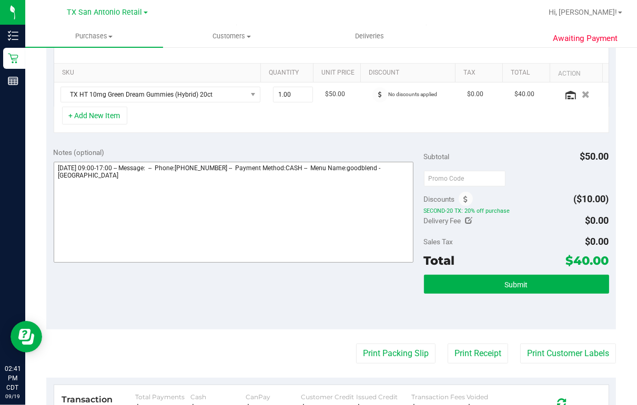
scroll to position [252, 0]
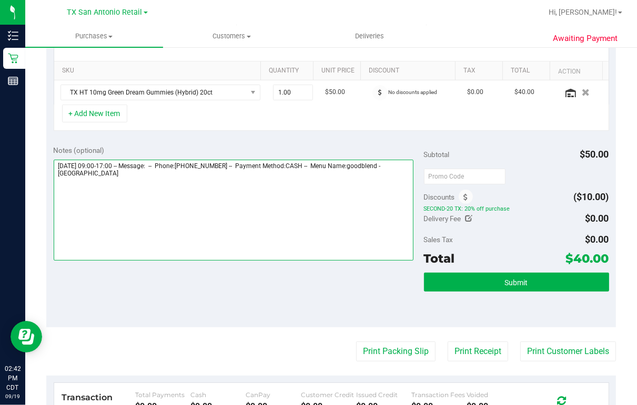
click at [161, 173] on textarea at bounding box center [234, 210] width 360 height 101
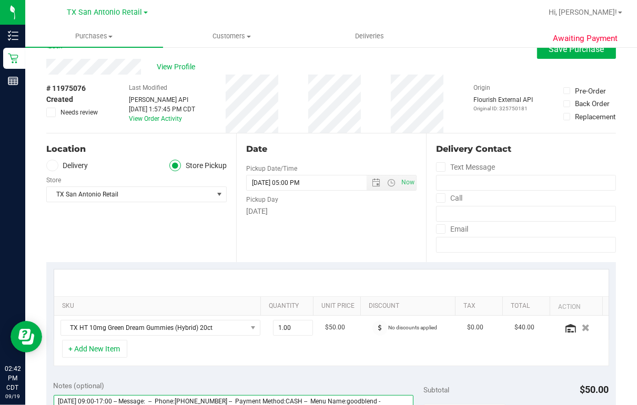
scroll to position [0, 0]
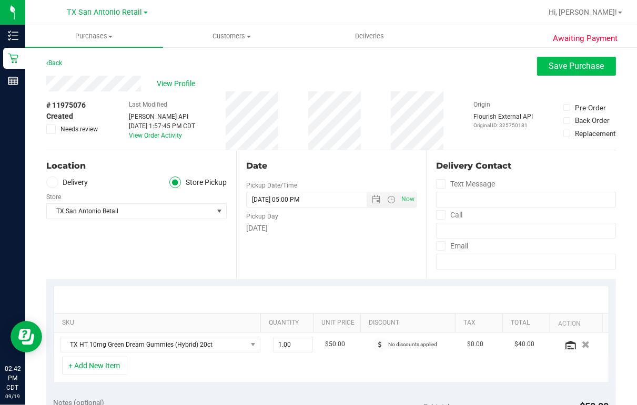
type textarea "[DATE] 09:00-17:00 -- Message: -- Phone:[PHONE_NUMBER] -- Payment Method:CASH -…"
click at [569, 65] on span "Save Purchase" at bounding box center [576, 66] width 55 height 10
